Goal: Information Seeking & Learning: Learn about a topic

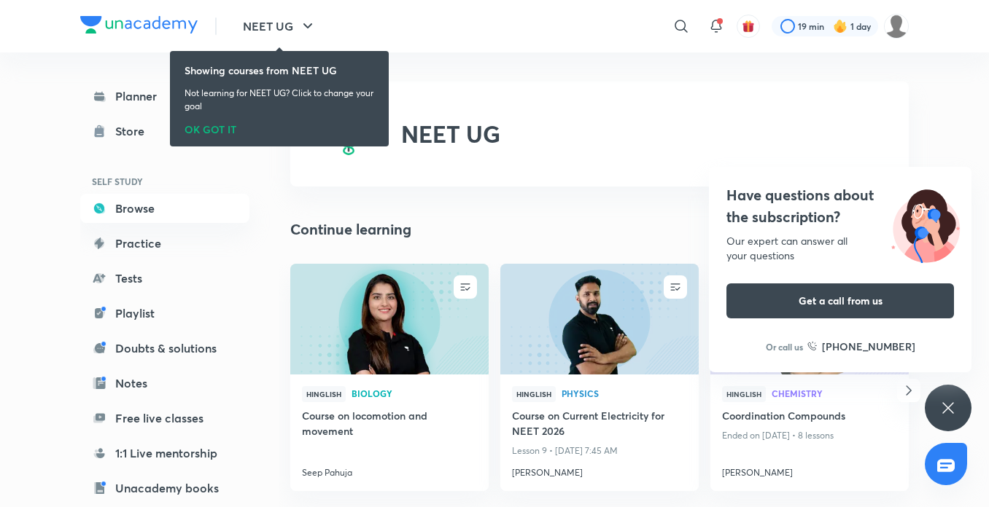
drag, startPoint x: 352, startPoint y: 393, endPoint x: 217, endPoint y: 87, distance: 334.2
click at [156, 104] on link "Planner" at bounding box center [164, 96] width 169 height 29
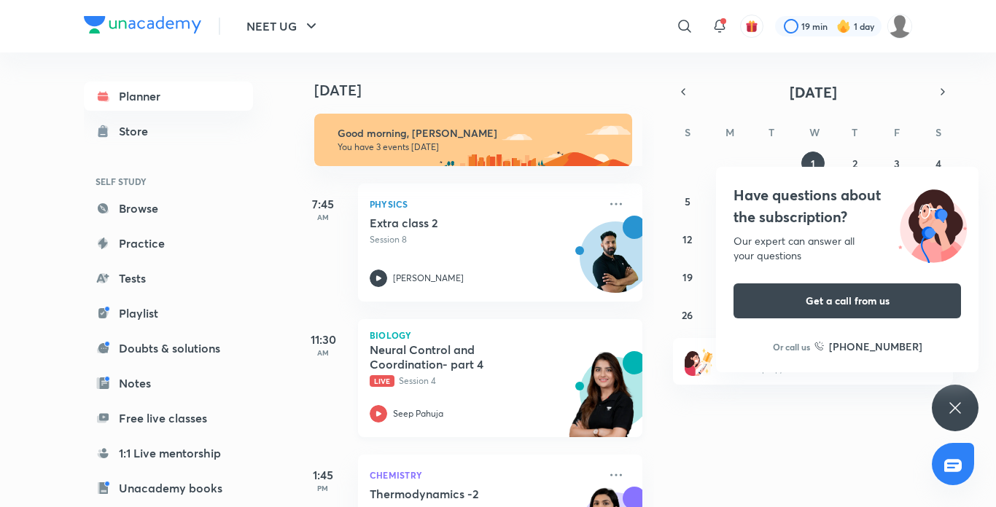
click at [377, 414] on icon at bounding box center [378, 413] width 5 height 5
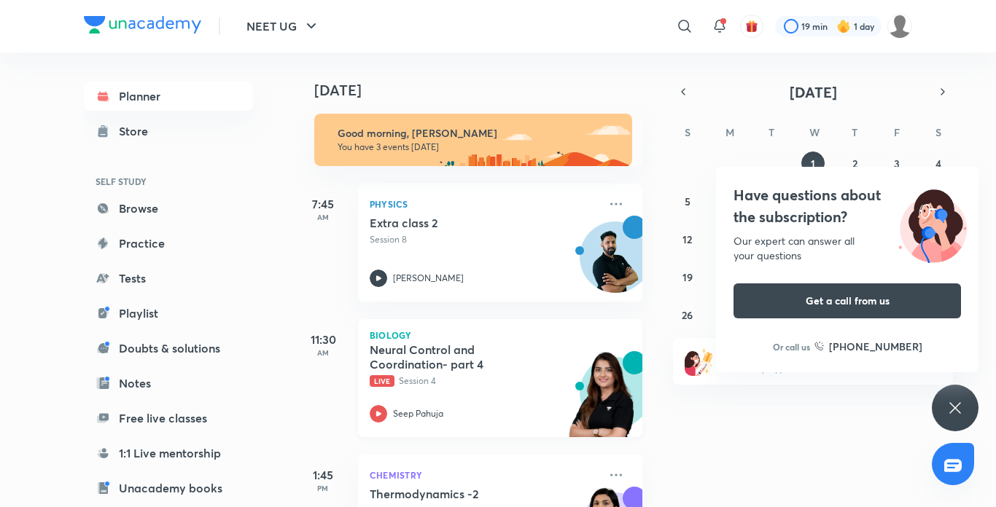
click at [377, 414] on icon at bounding box center [378, 413] width 5 height 5
